Goal: Transaction & Acquisition: Purchase product/service

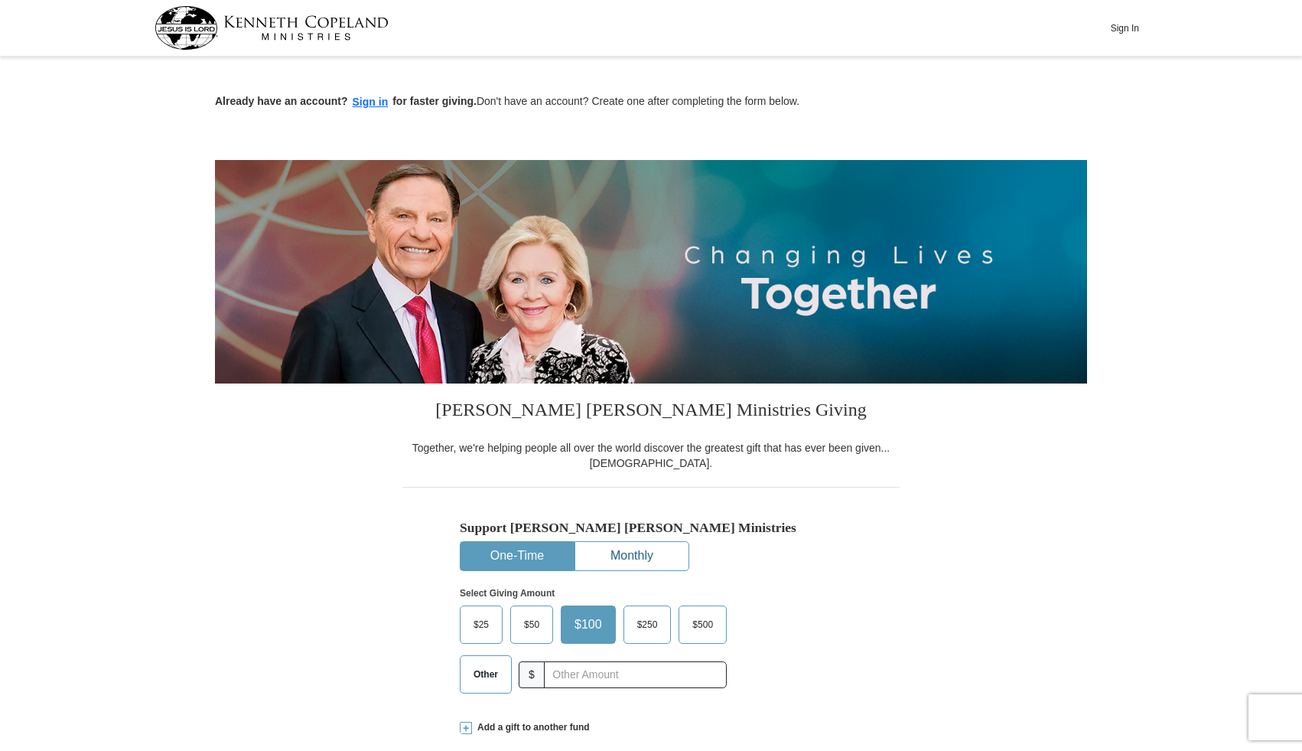
click at [643, 549] on button "Monthly" at bounding box center [631, 556] width 113 height 28
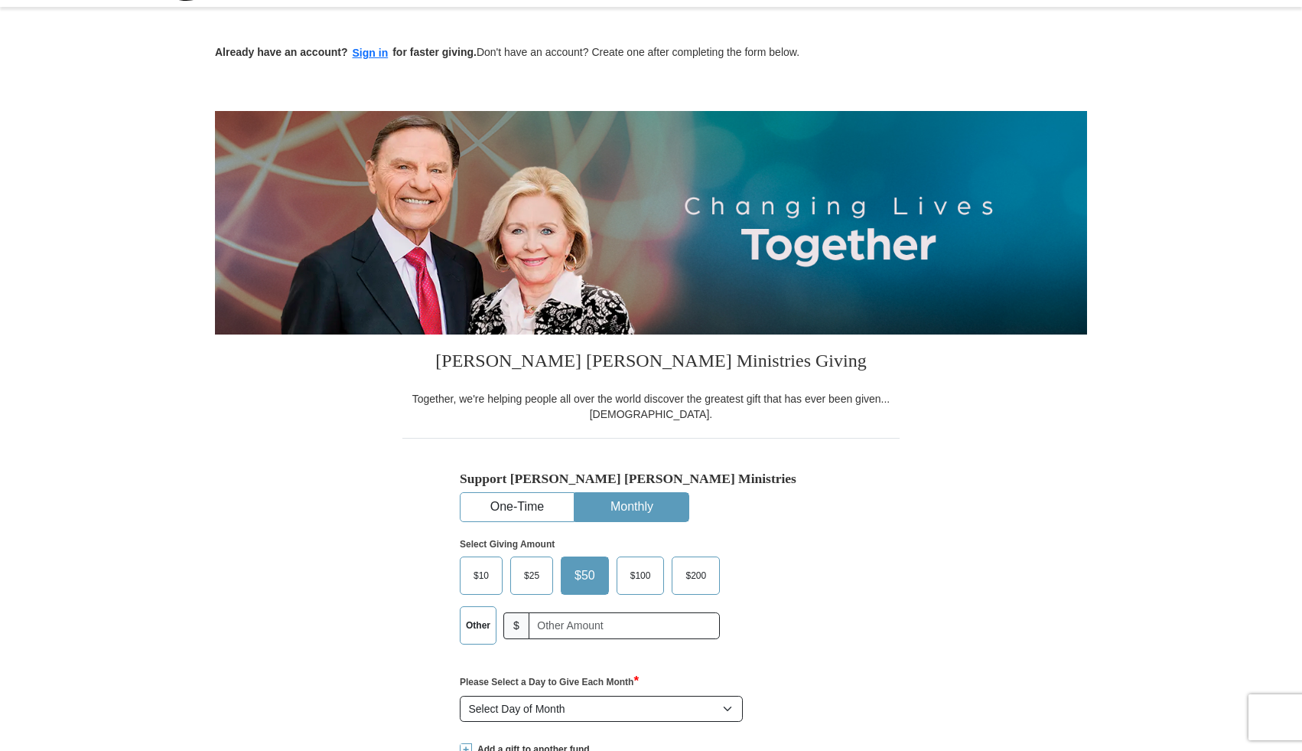
scroll to position [72, 0]
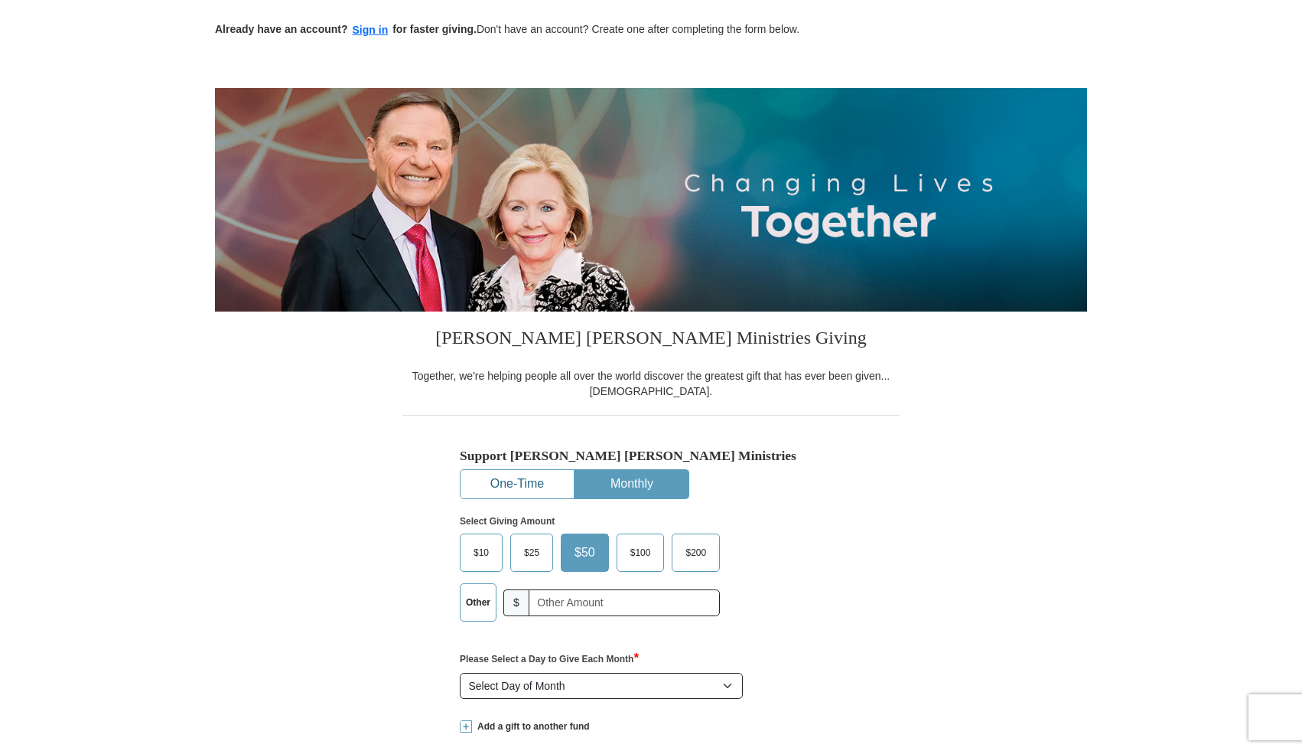
click at [501, 485] on button "One-Time" at bounding box center [517, 484] width 113 height 28
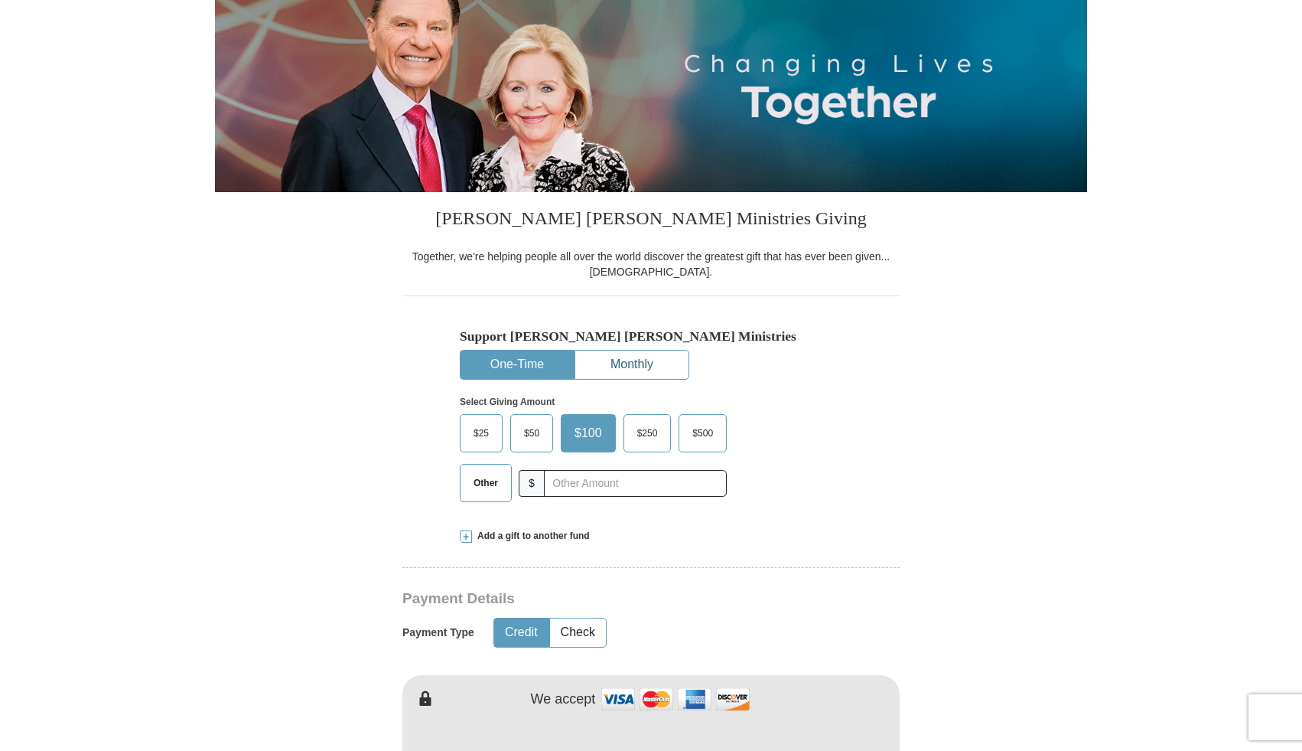
scroll to position [196, 0]
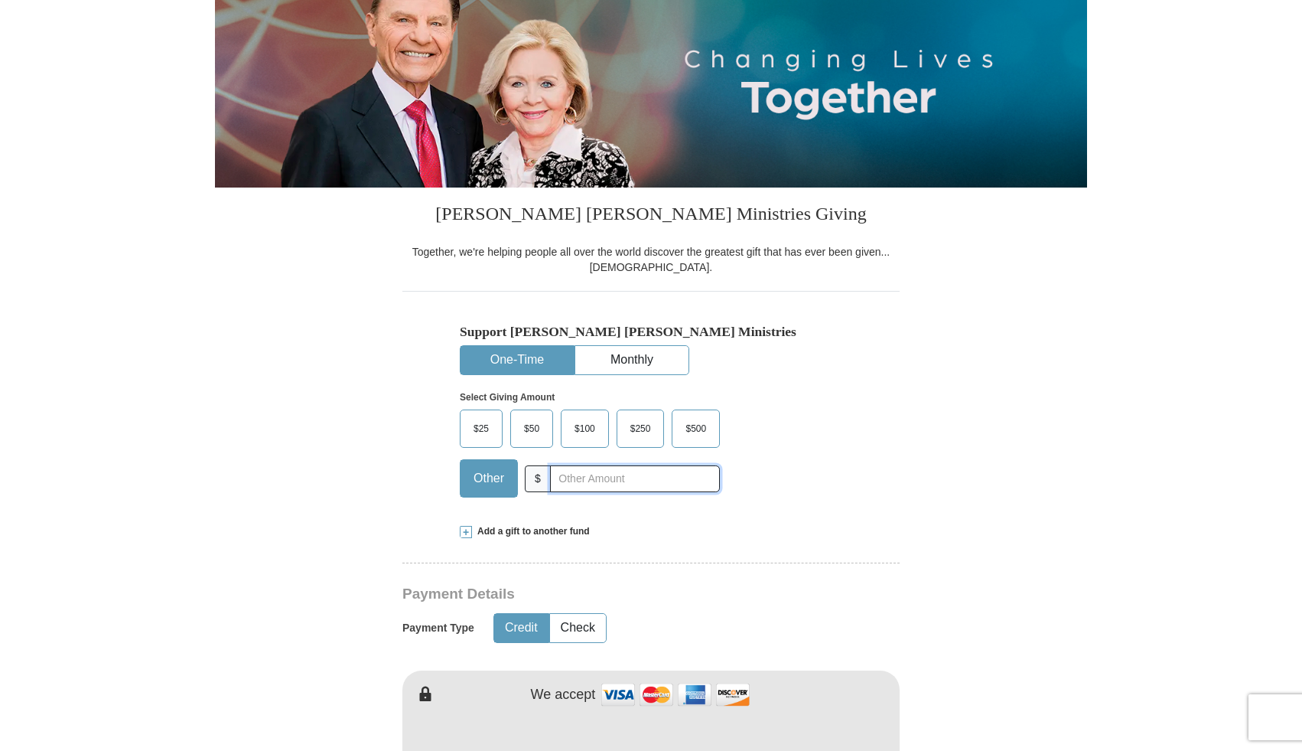
click at [603, 477] on input "text" at bounding box center [635, 478] width 170 height 27
type input "20.00"
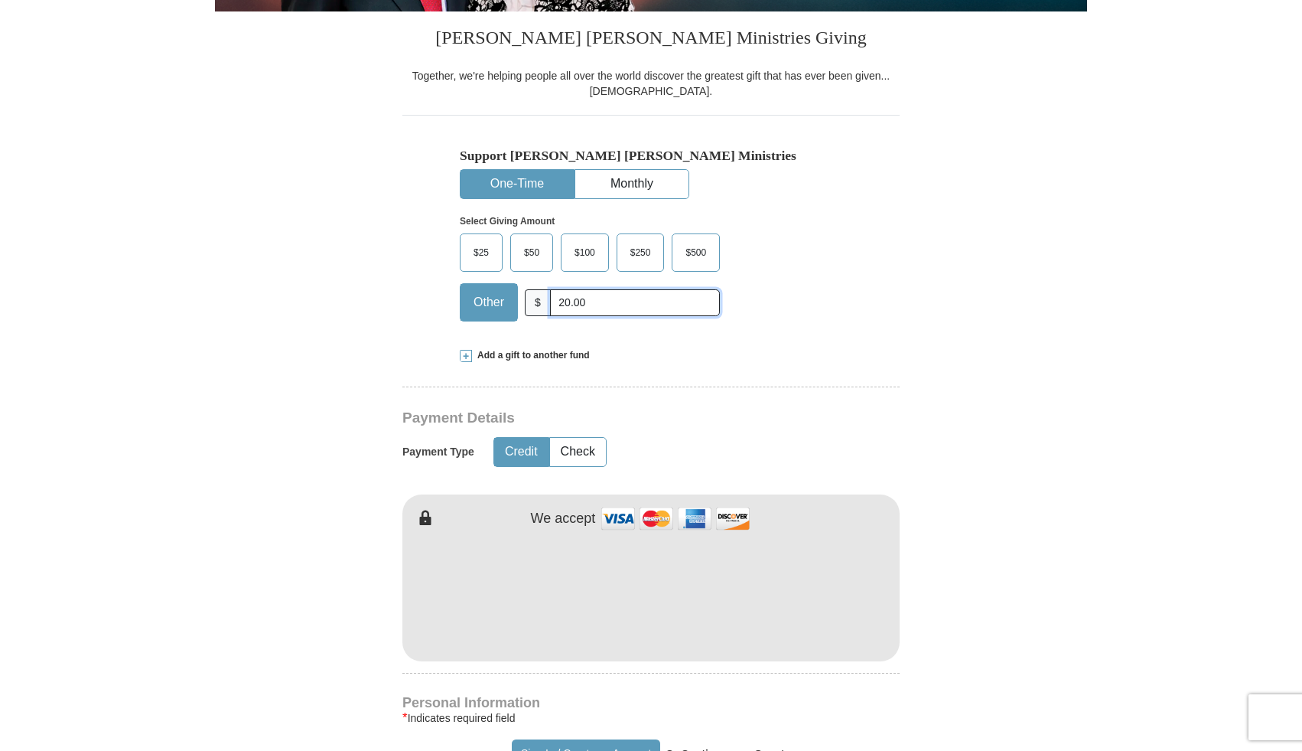
scroll to position [393, 0]
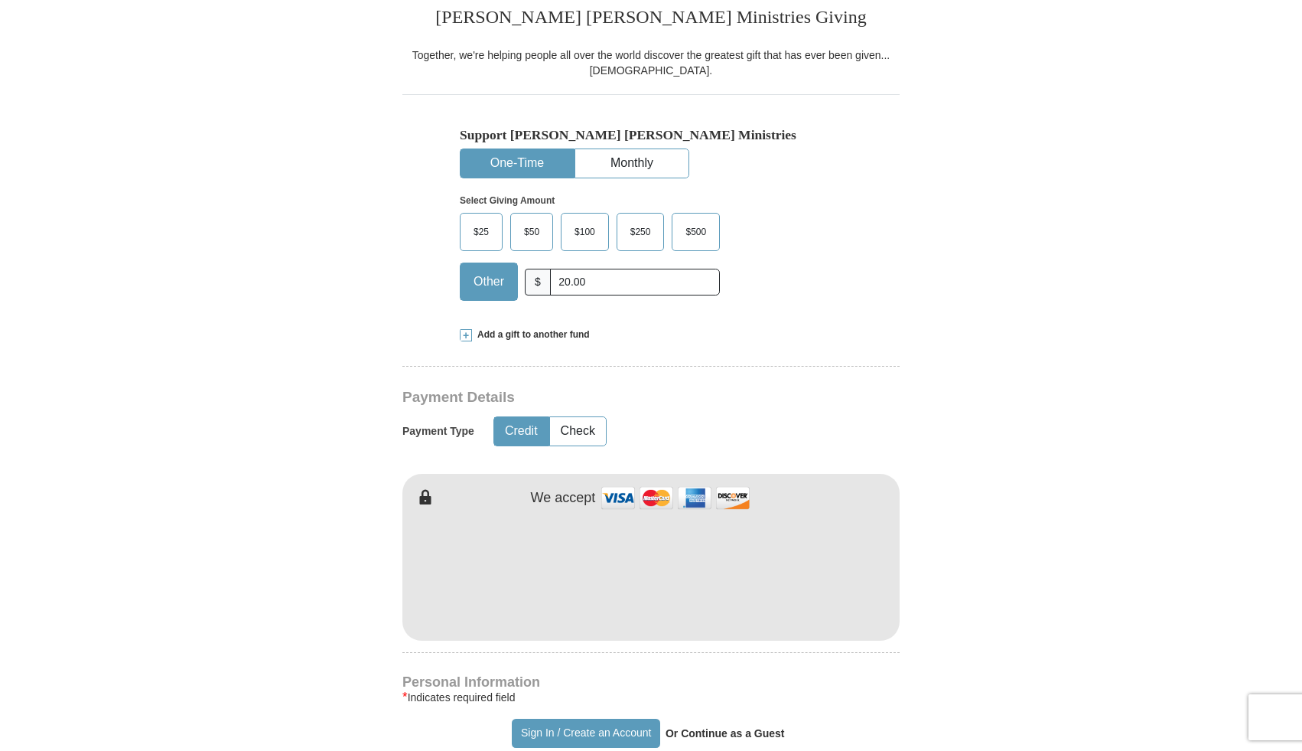
type input "[PERSON_NAME]"
type input "Woythal"
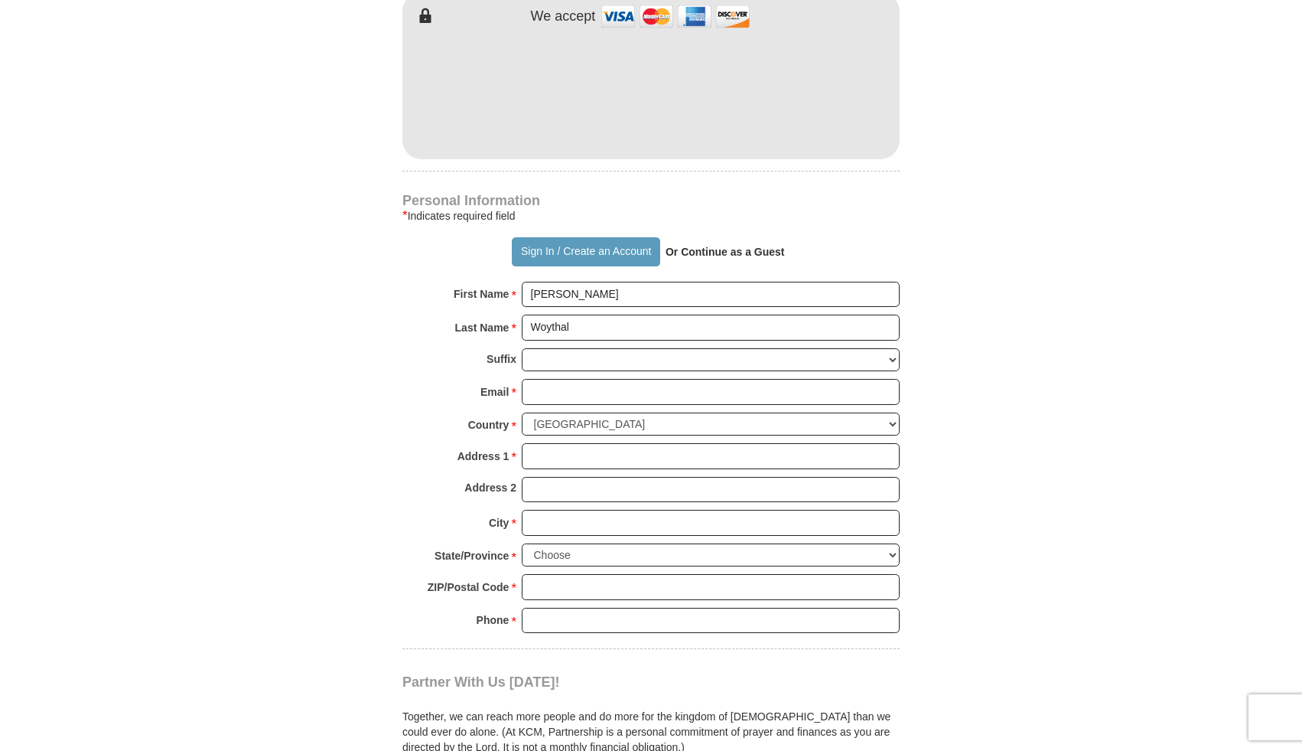
scroll to position [891, 0]
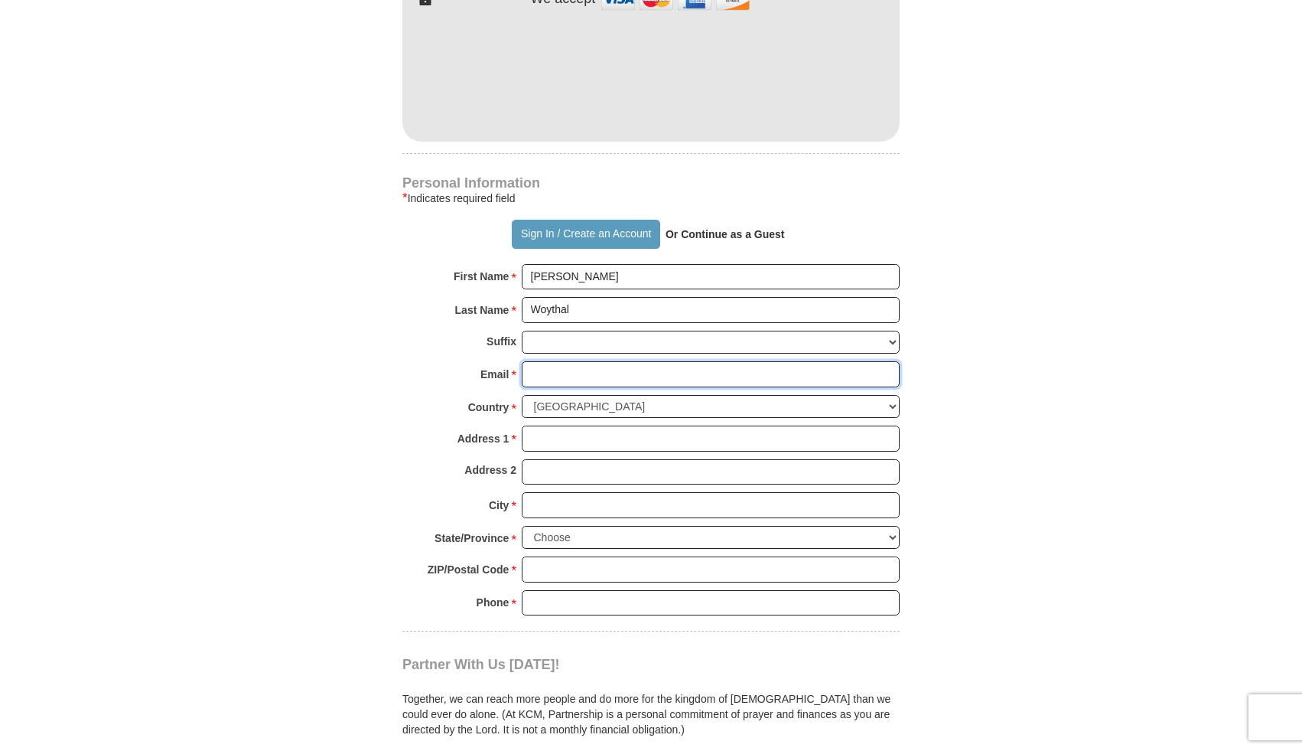
click at [565, 373] on input "Email *" at bounding box center [711, 374] width 378 height 26
type input "[EMAIL_ADDRESS][DOMAIN_NAME]"
type input "[STREET_ADDRESS]"
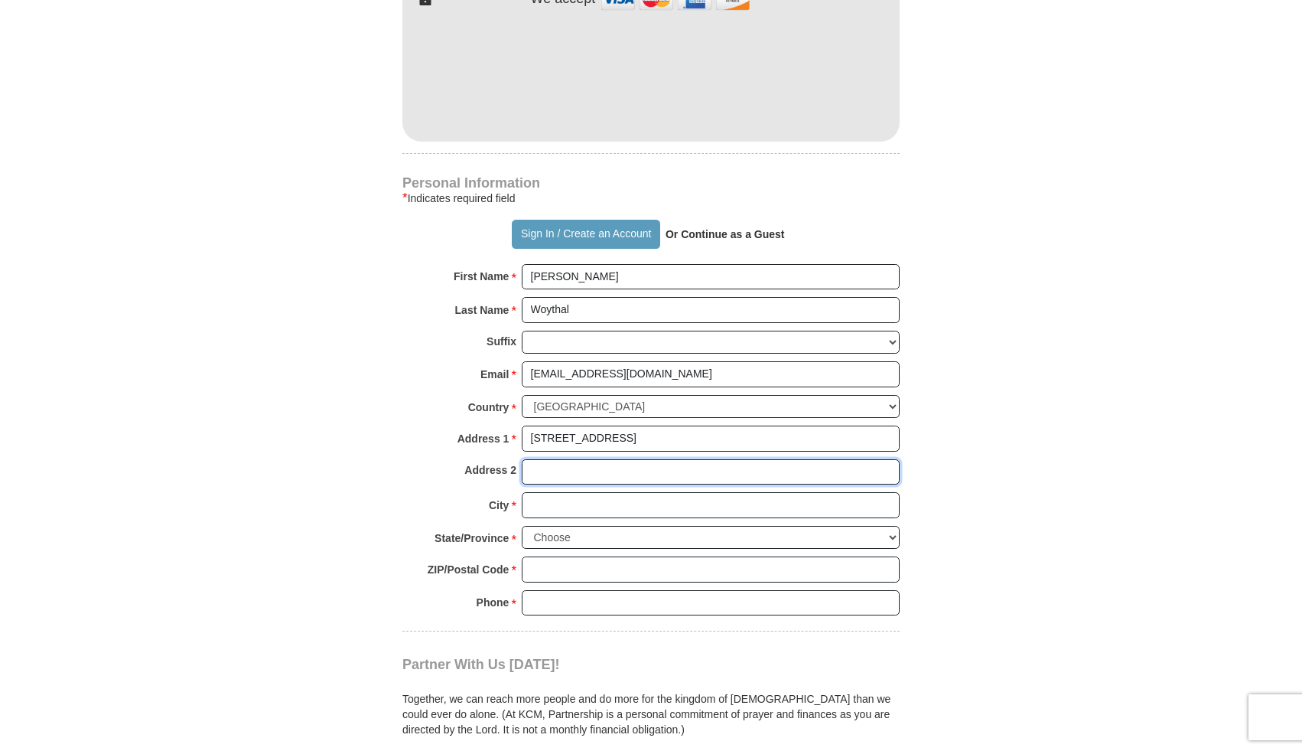
type input "Apt. 2163"
type input "[GEOGRAPHIC_DATA]"
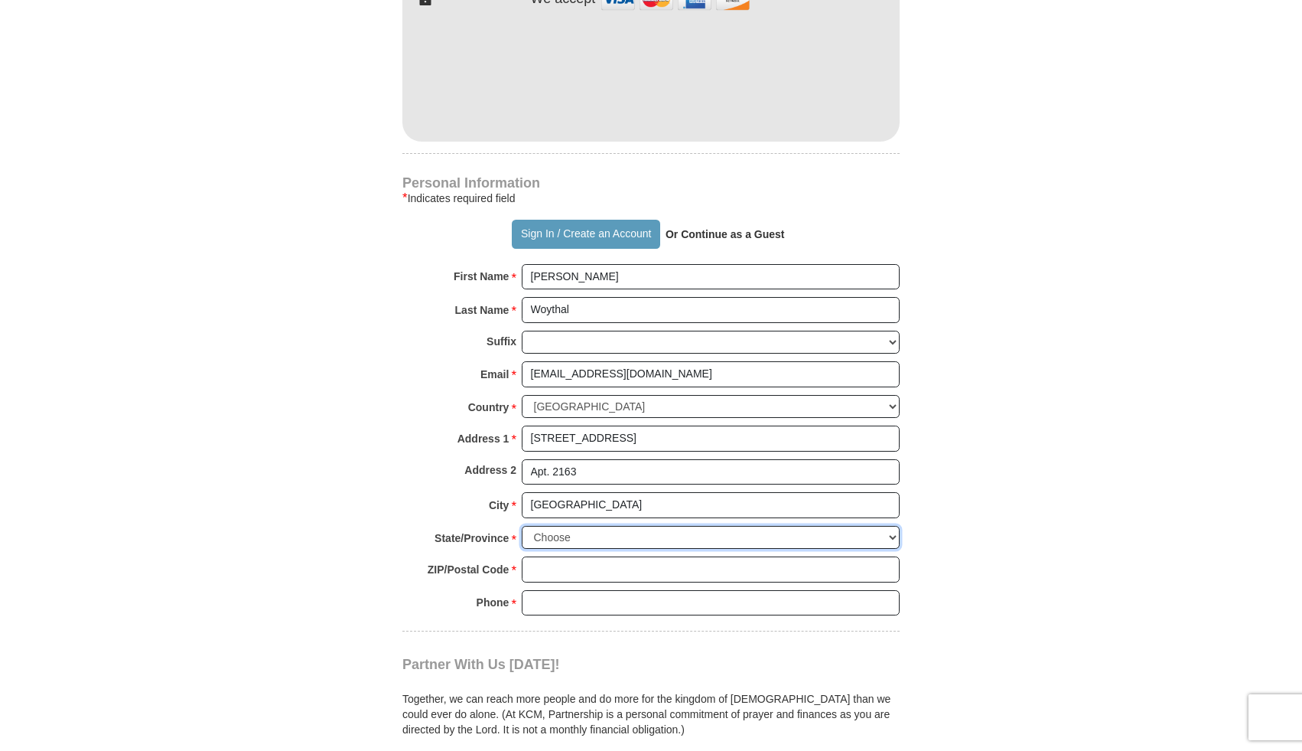
select select "NV"
type input "89129"
type input "6415833701"
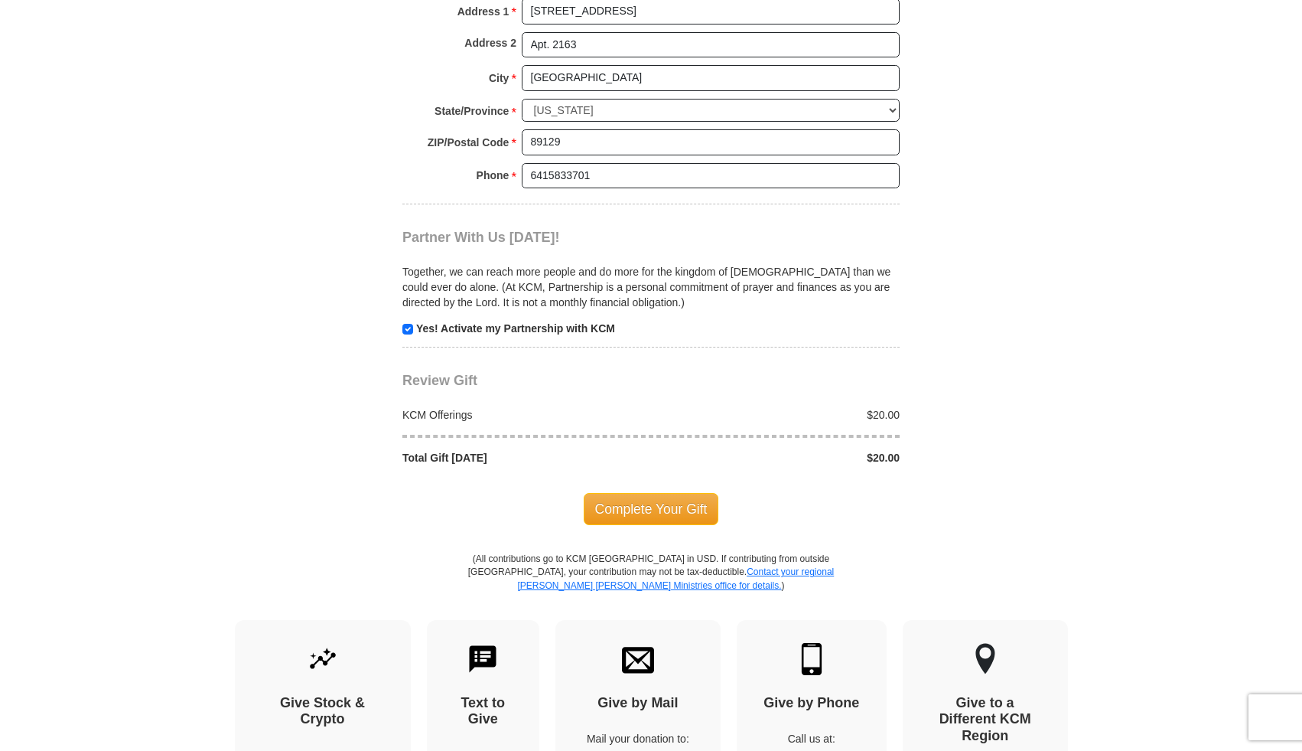
scroll to position [1329, 0]
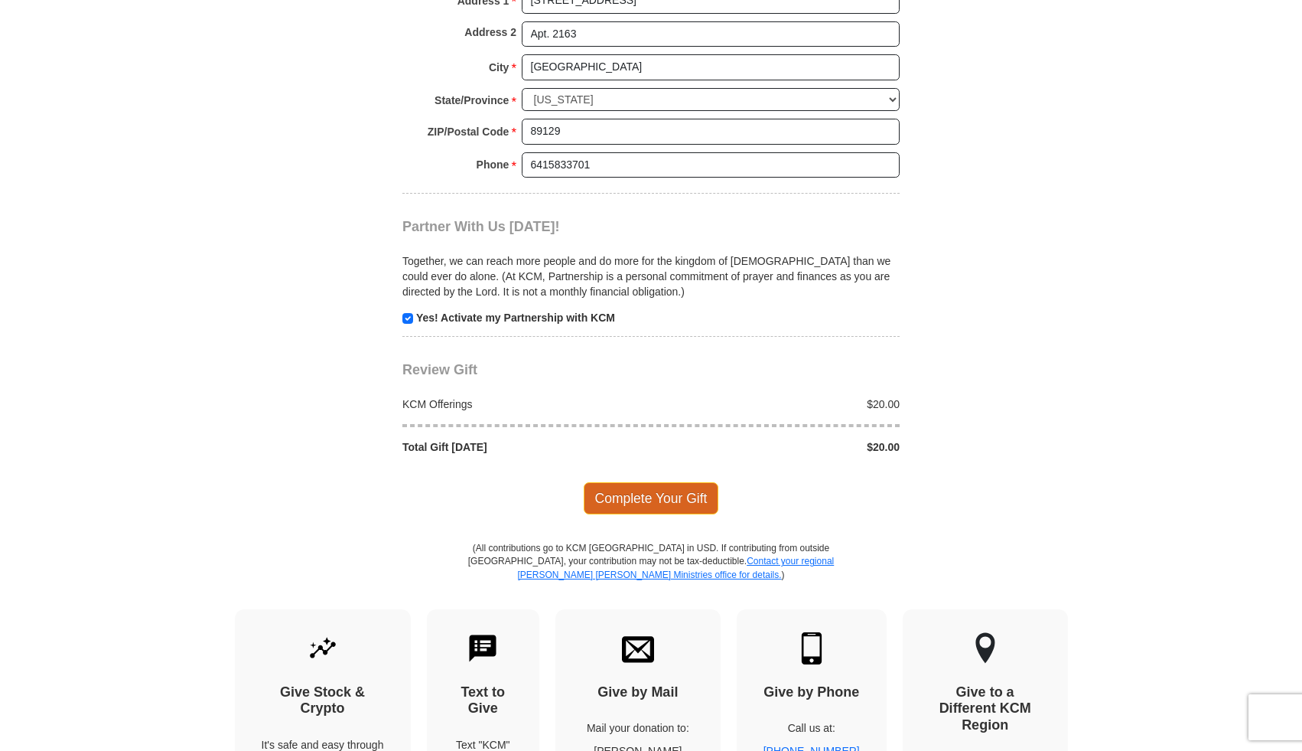
click at [652, 501] on span "Complete Your Gift" at bounding box center [651, 498] width 135 height 32
